Goal: Communication & Community: Answer question/provide support

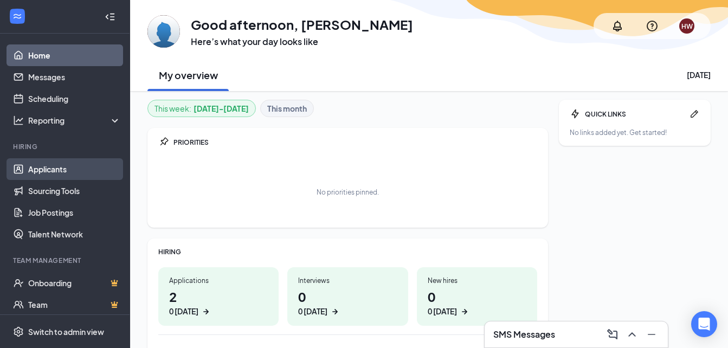
click at [44, 171] on link "Applicants" at bounding box center [74, 169] width 93 height 22
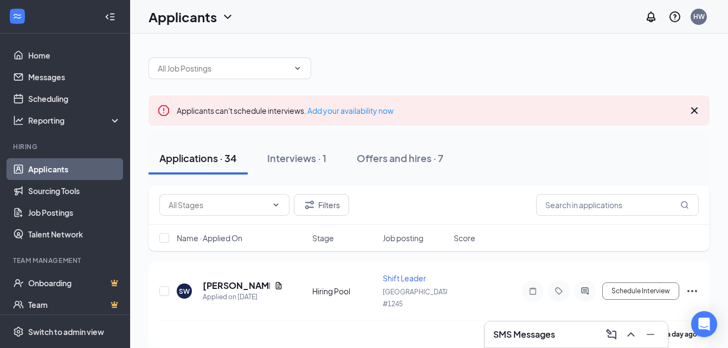
click at [517, 329] on h3 "SMS Messages" at bounding box center [524, 334] width 62 height 12
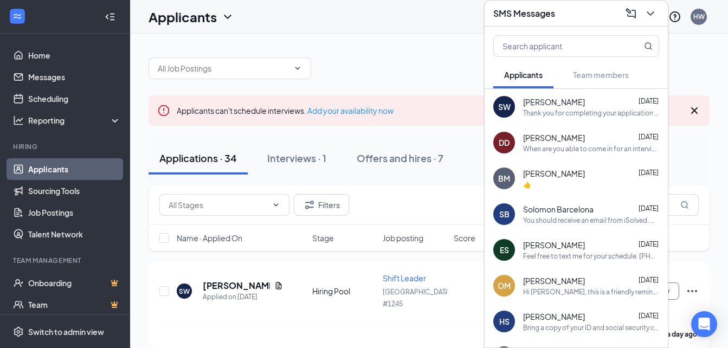
click at [578, 108] on div "Thank you for completing your application for the Shift Leader position. We wil…" at bounding box center [591, 112] width 136 height 9
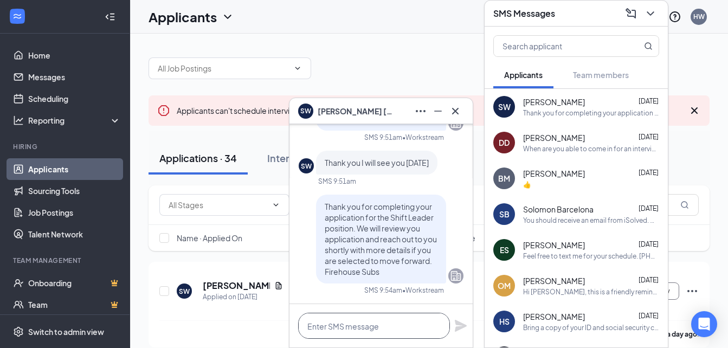
click at [365, 323] on textarea at bounding box center [374, 326] width 152 height 26
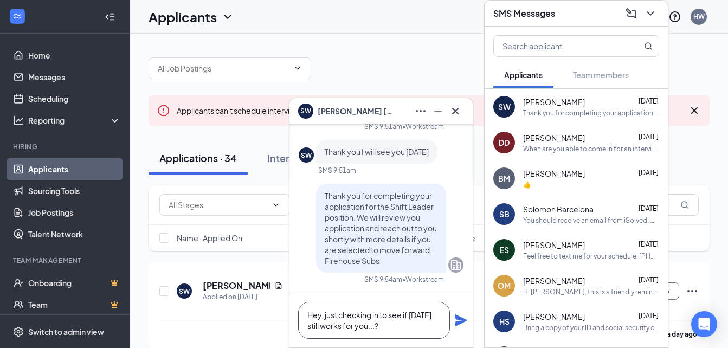
type textarea "Hey, just checking in to see if today still works for you...?"
click at [462, 326] on icon "Plane" at bounding box center [460, 320] width 13 height 13
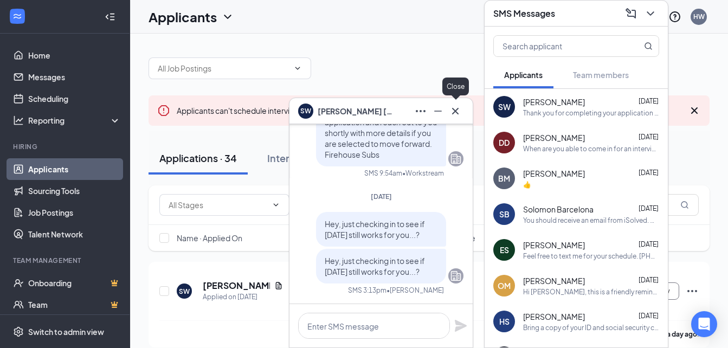
click at [453, 111] on icon "Cross" at bounding box center [455, 111] width 13 height 13
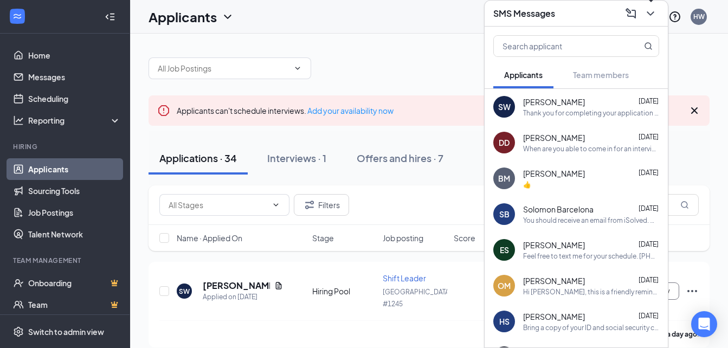
click at [650, 13] on icon "ChevronDown" at bounding box center [650, 13] width 13 height 13
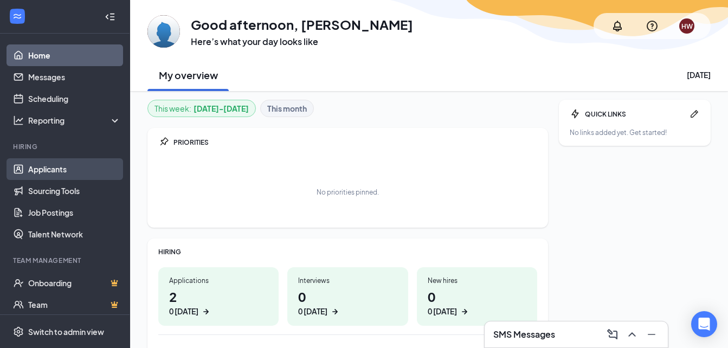
click at [57, 171] on link "Applicants" at bounding box center [74, 169] width 93 height 22
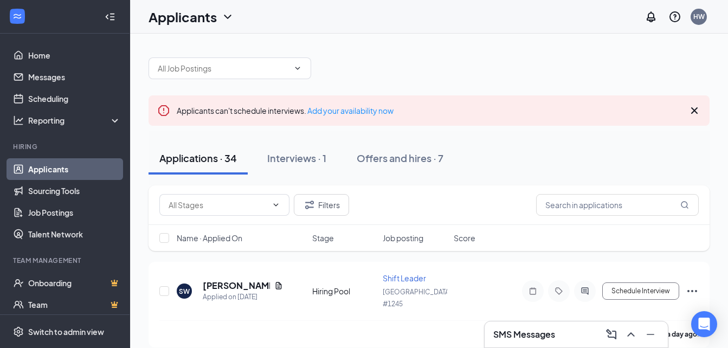
click at [522, 331] on h3 "SMS Messages" at bounding box center [524, 334] width 62 height 12
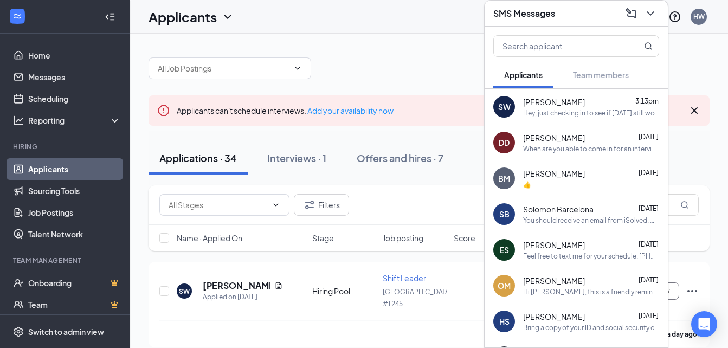
click at [560, 14] on div "SMS Messages" at bounding box center [576, 13] width 166 height 17
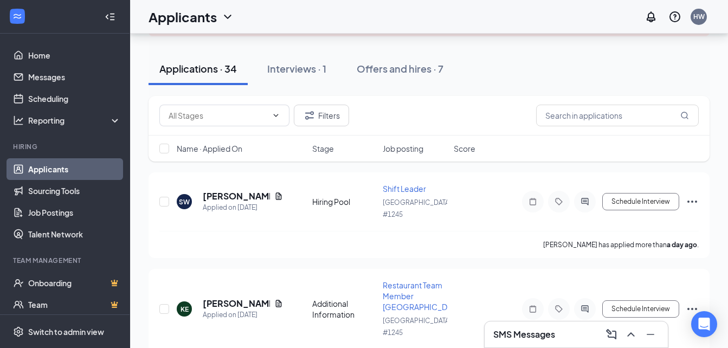
scroll to position [108, 0]
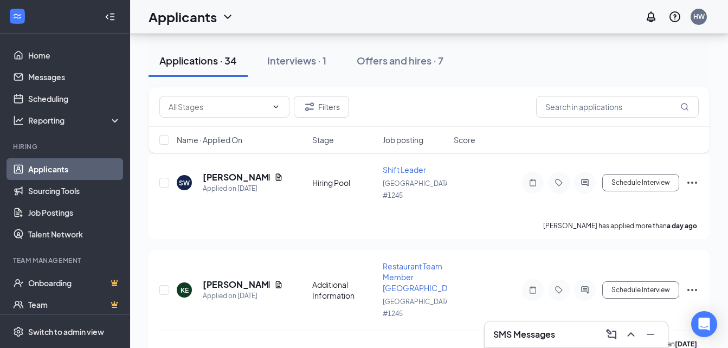
click at [552, 337] on h3 "SMS Messages" at bounding box center [524, 334] width 62 height 12
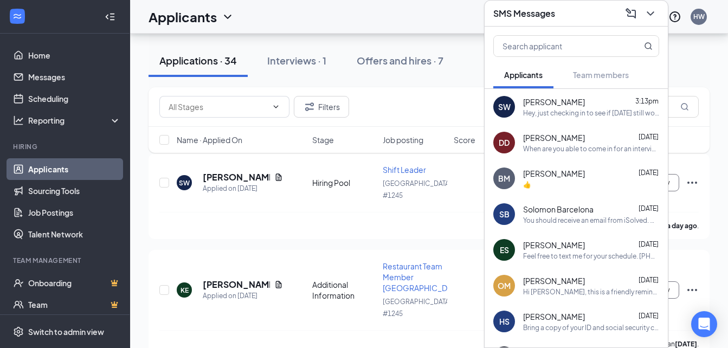
click at [558, 117] on div "Hey, just checking in to see if today still works for you...?" at bounding box center [591, 112] width 136 height 9
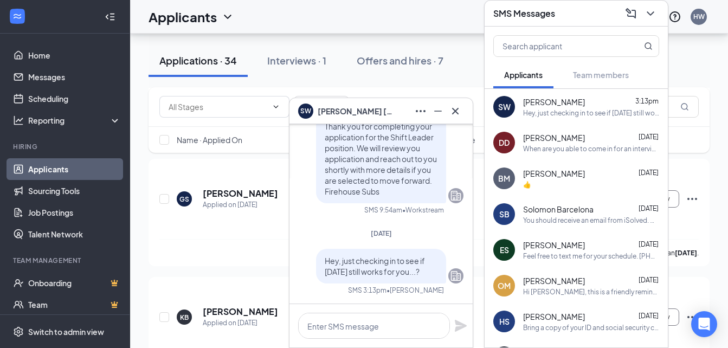
scroll to position [325, 0]
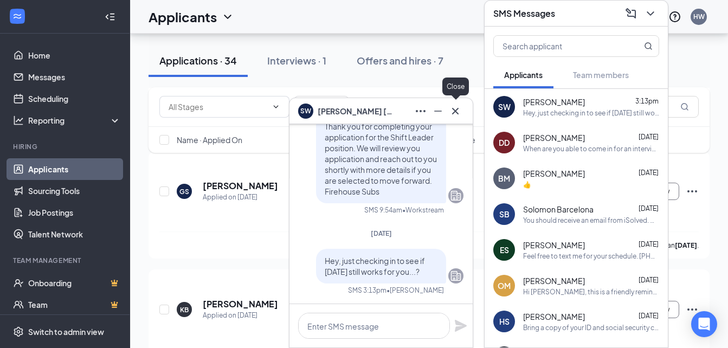
click at [454, 107] on icon "Cross" at bounding box center [455, 111] width 13 height 13
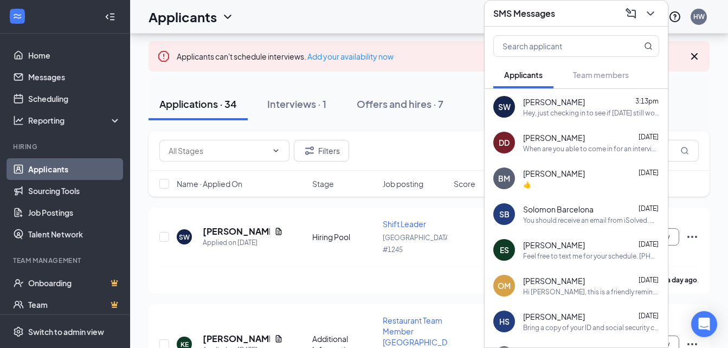
scroll to position [0, 0]
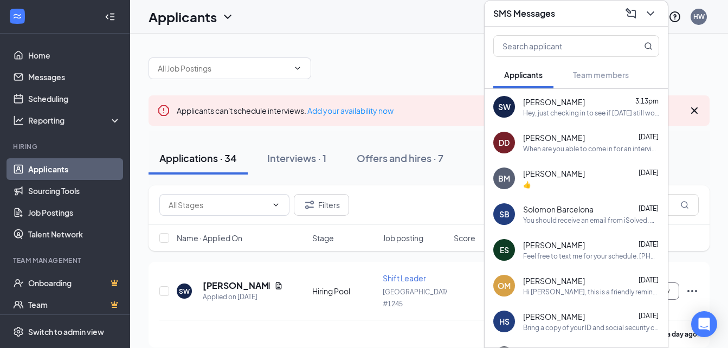
click at [588, 17] on div "SMS Messages" at bounding box center [576, 13] width 166 height 17
